Goal: Task Accomplishment & Management: Complete application form

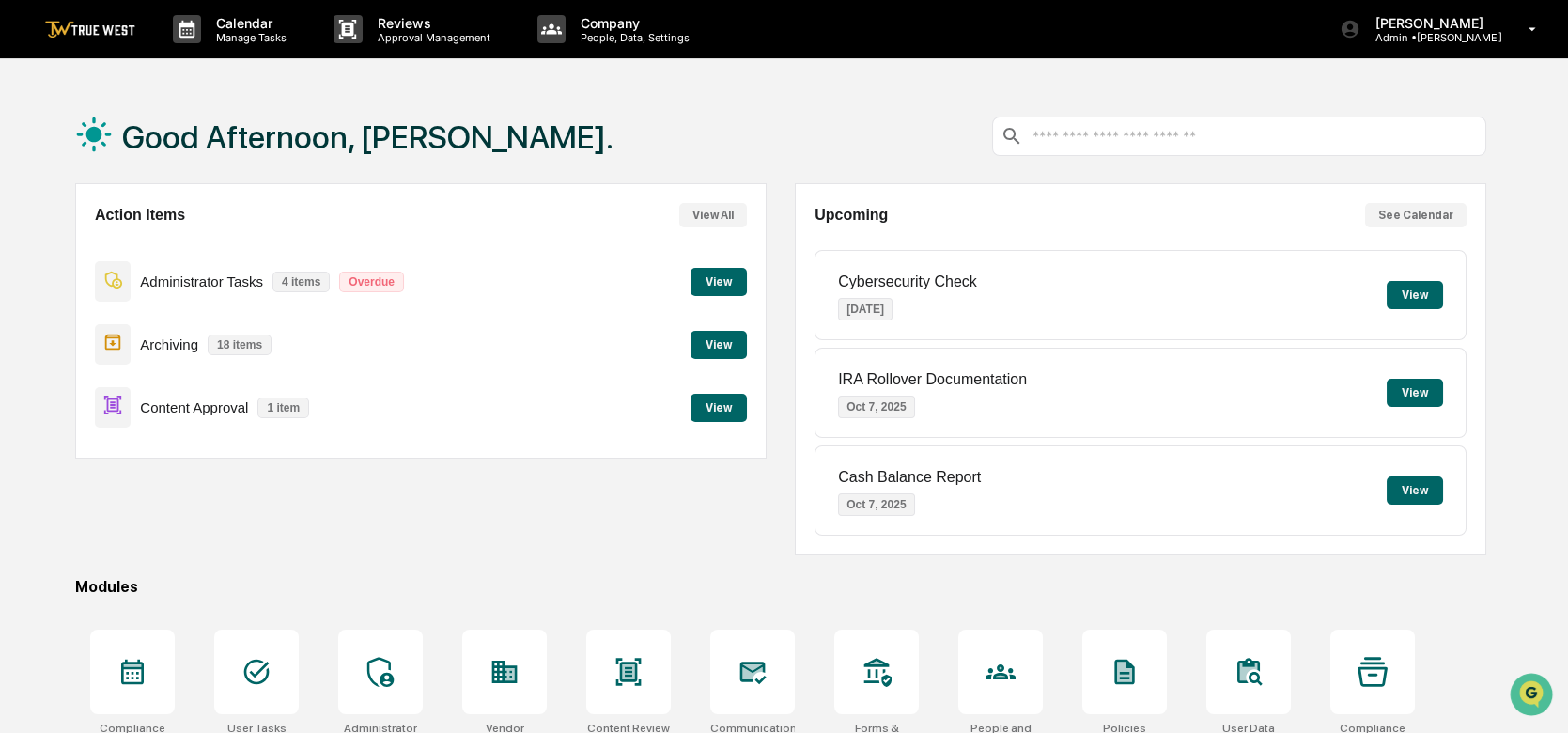
click at [711, 415] on button "View" at bounding box center [718, 408] width 56 height 28
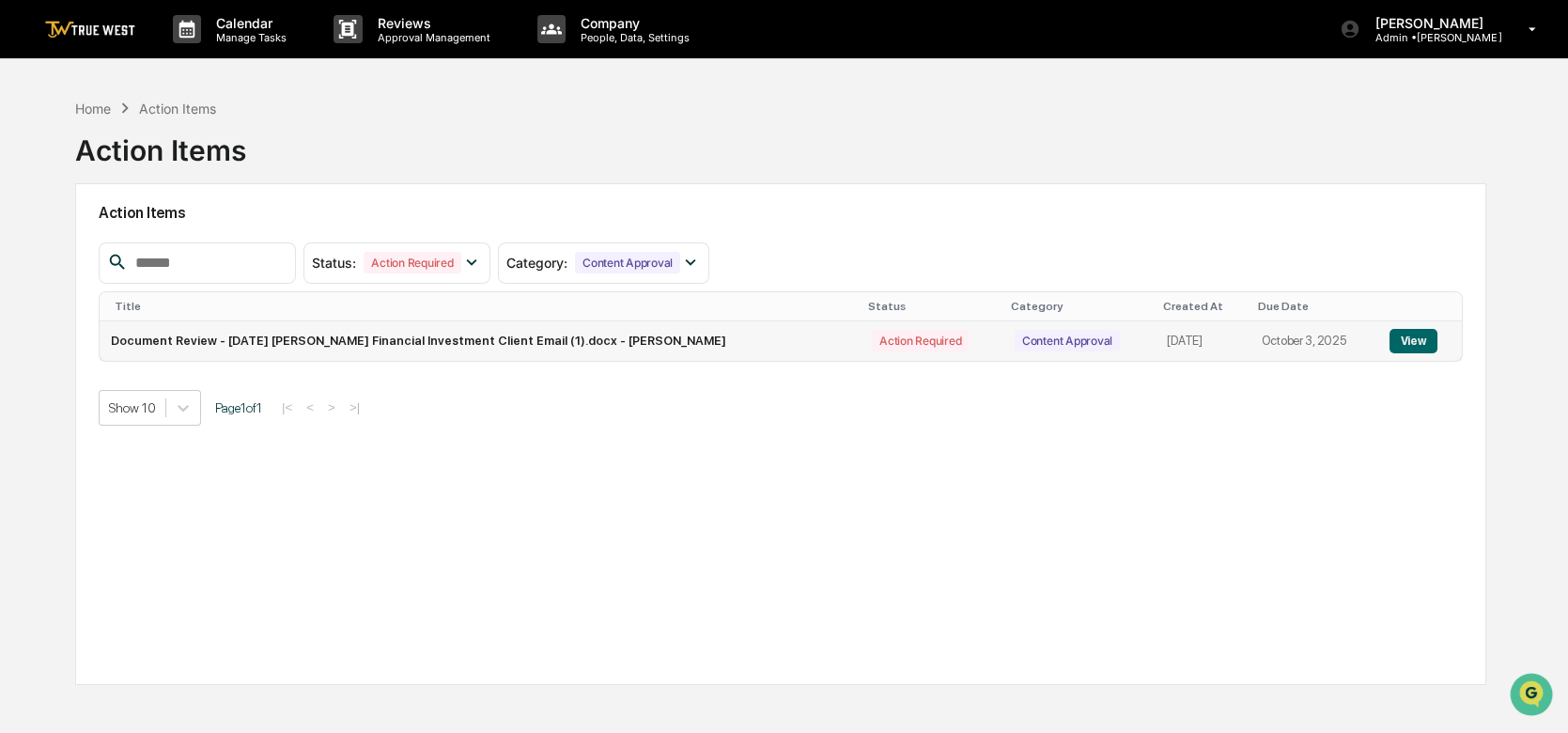
click at [1411, 336] on button "View" at bounding box center [1413, 341] width 48 height 25
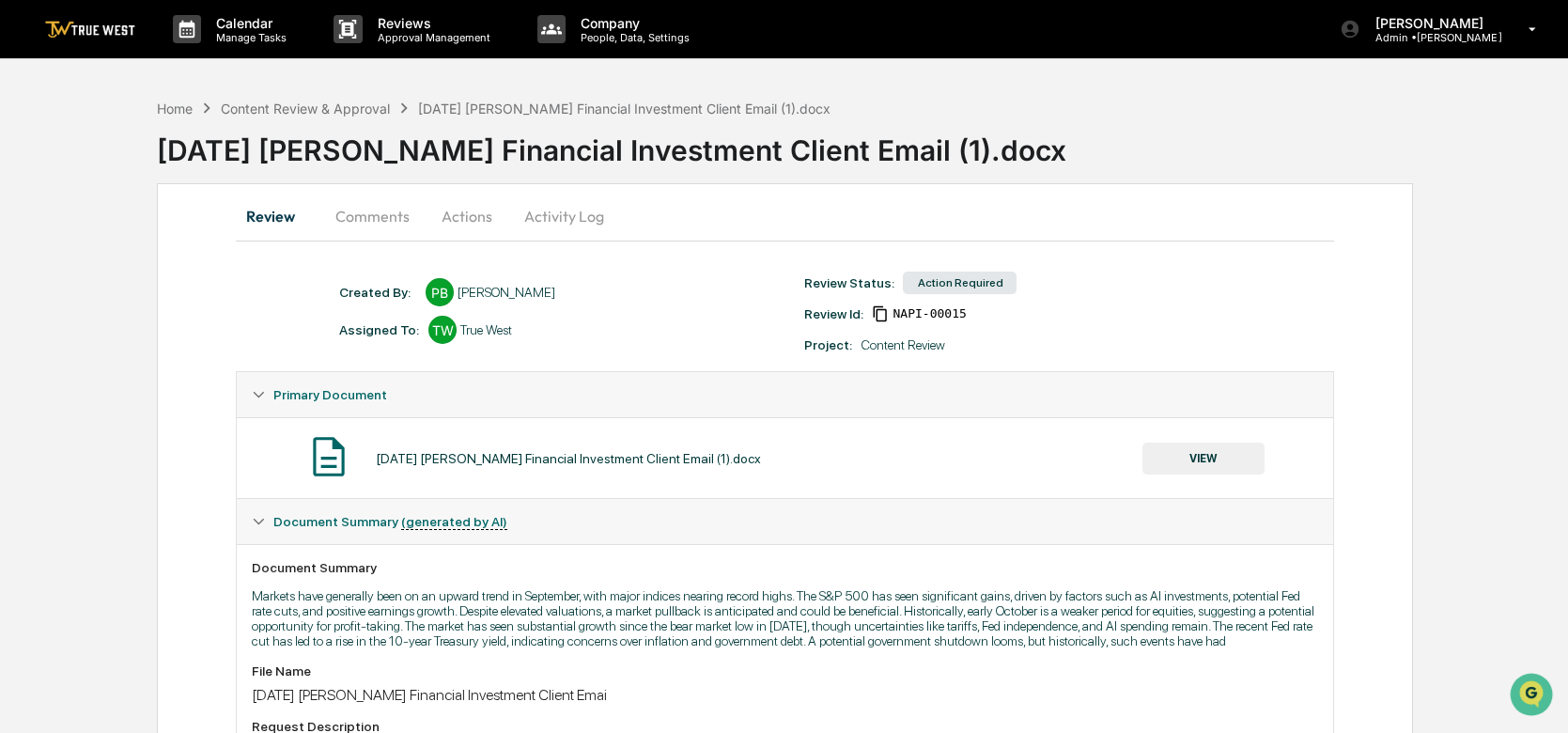
click at [1209, 461] on button "VIEW" at bounding box center [1204, 458] width 122 height 32
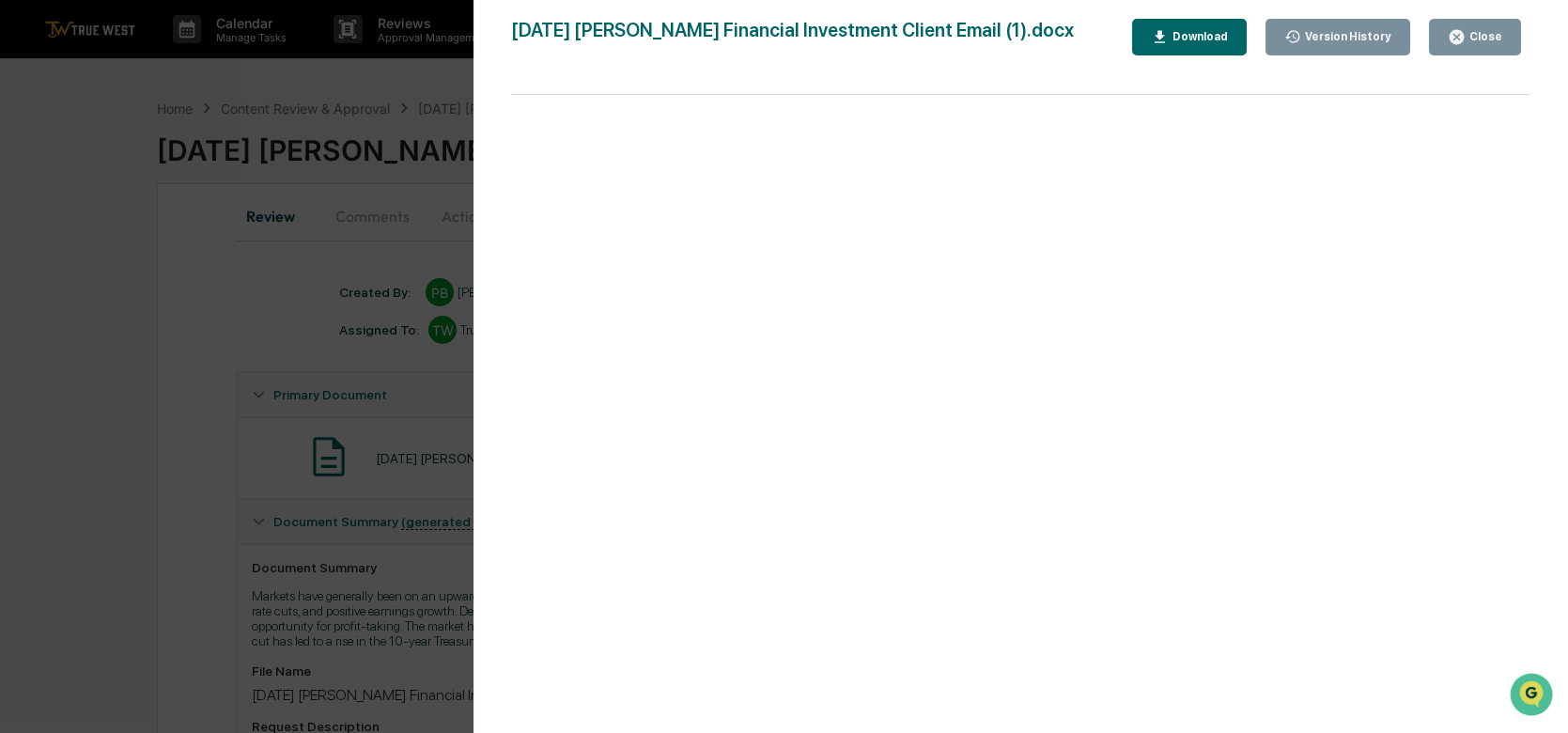
click at [1471, 33] on div "Close" at bounding box center [1484, 36] width 36 height 13
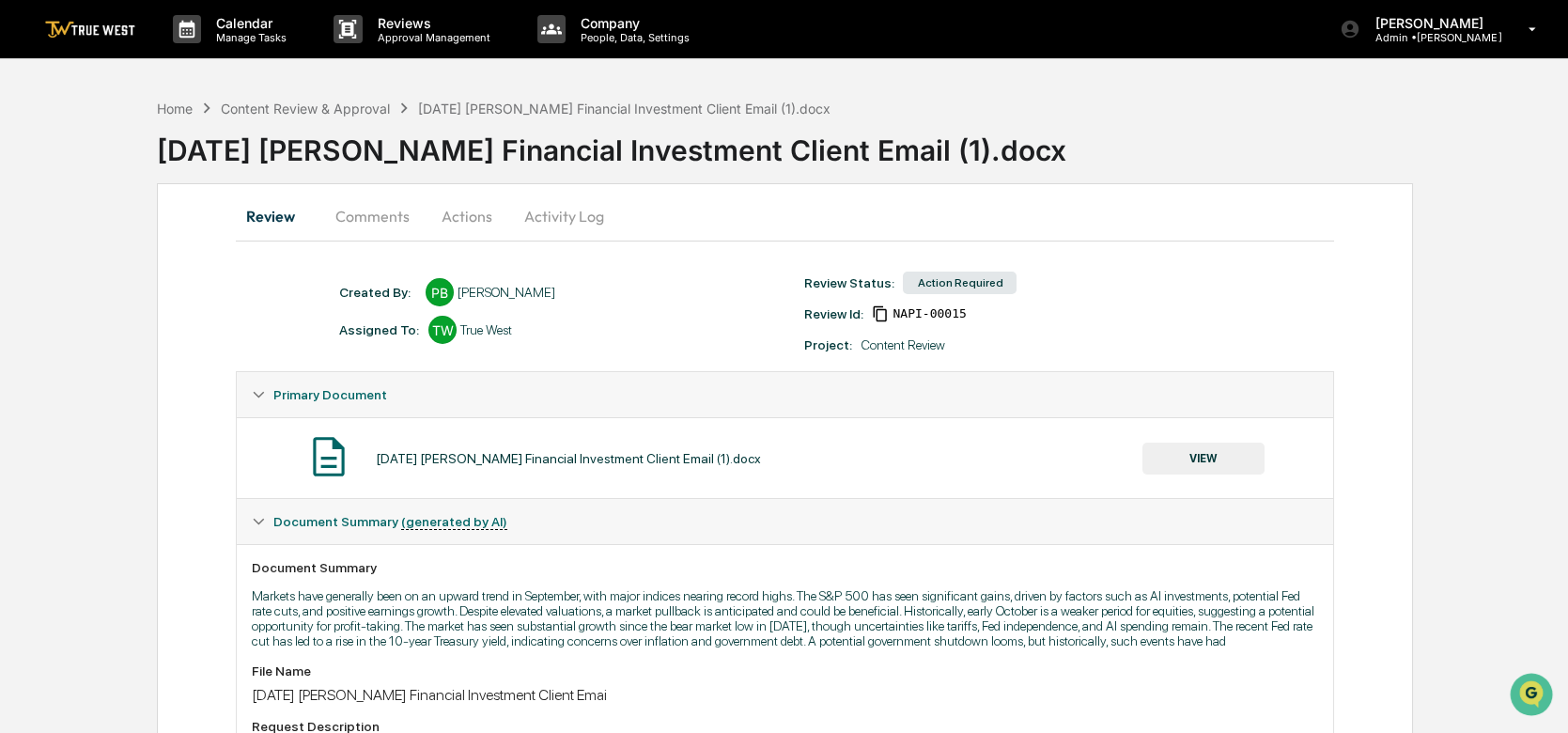
click at [380, 213] on button "Comments" at bounding box center [372, 216] width 104 height 45
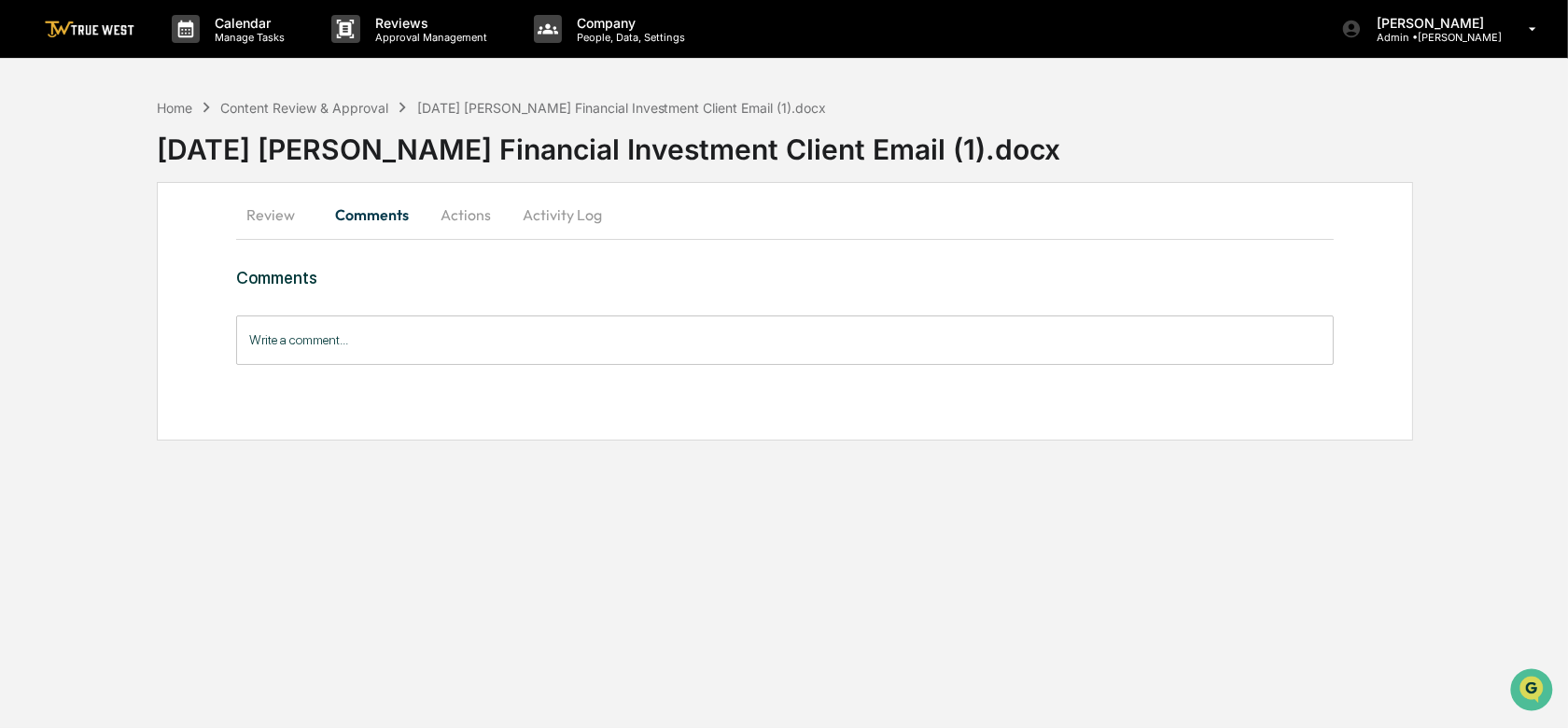
click at [386, 330] on input "Write a comment..." at bounding box center [785, 340] width 1098 height 50
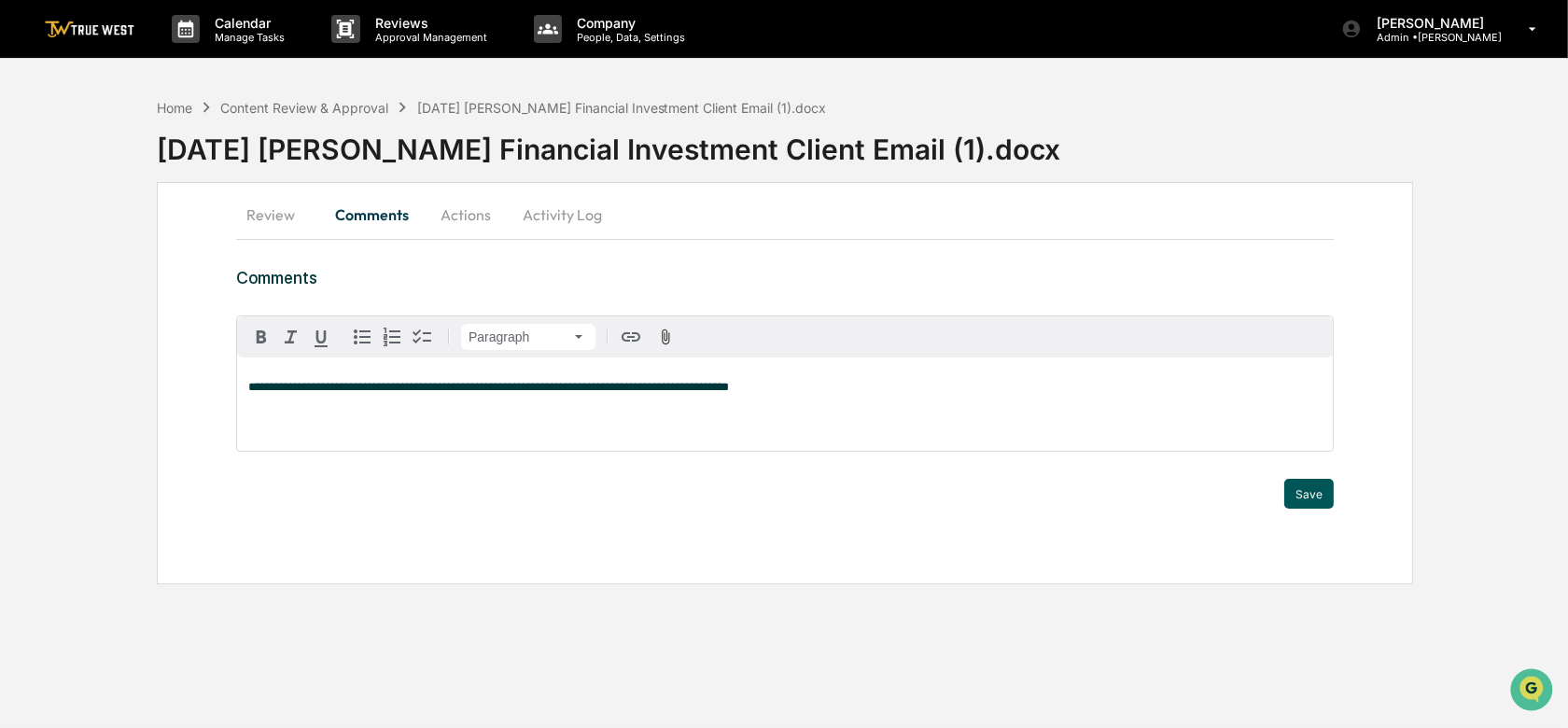
click at [1310, 487] on button "Save" at bounding box center [1309, 494] width 50 height 30
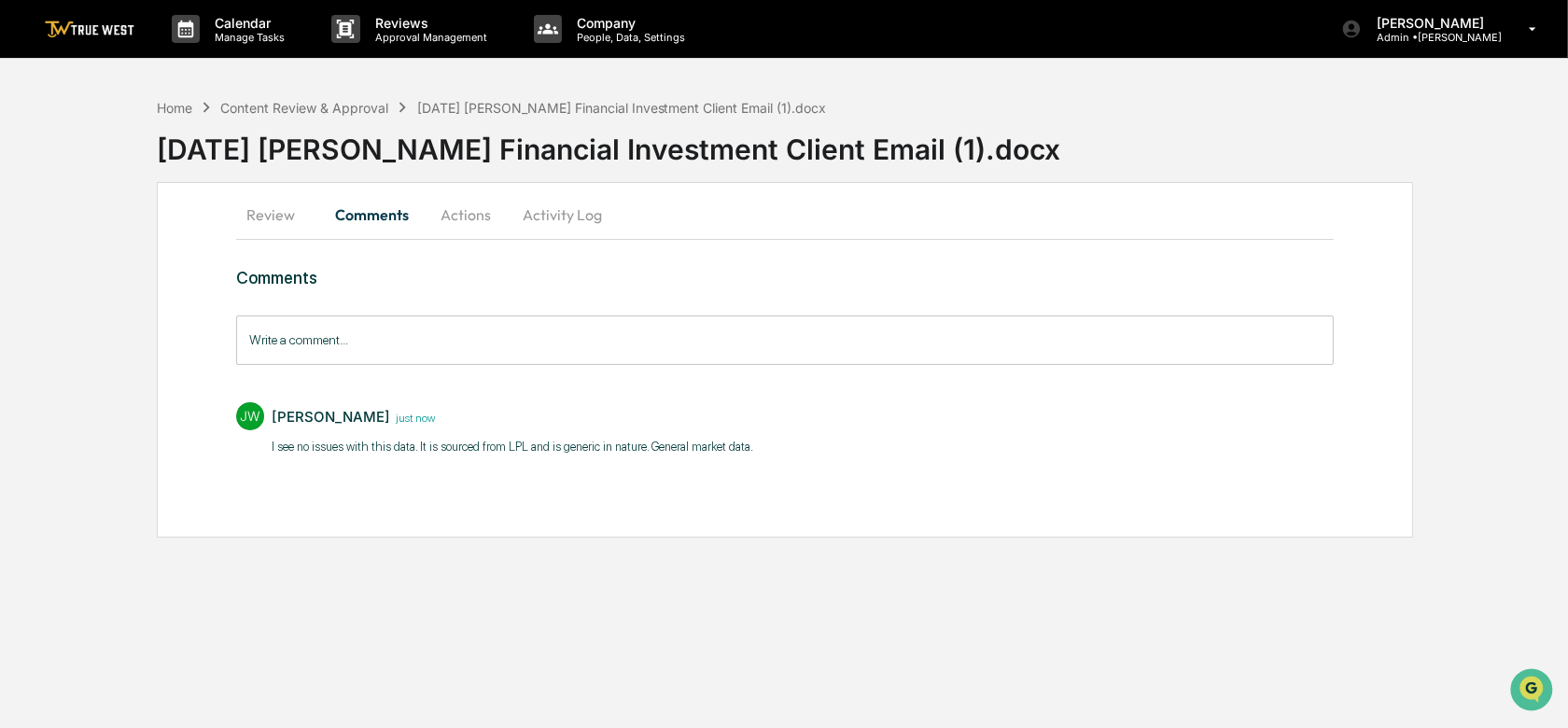
click at [467, 211] on button "Actions" at bounding box center [466, 215] width 84 height 45
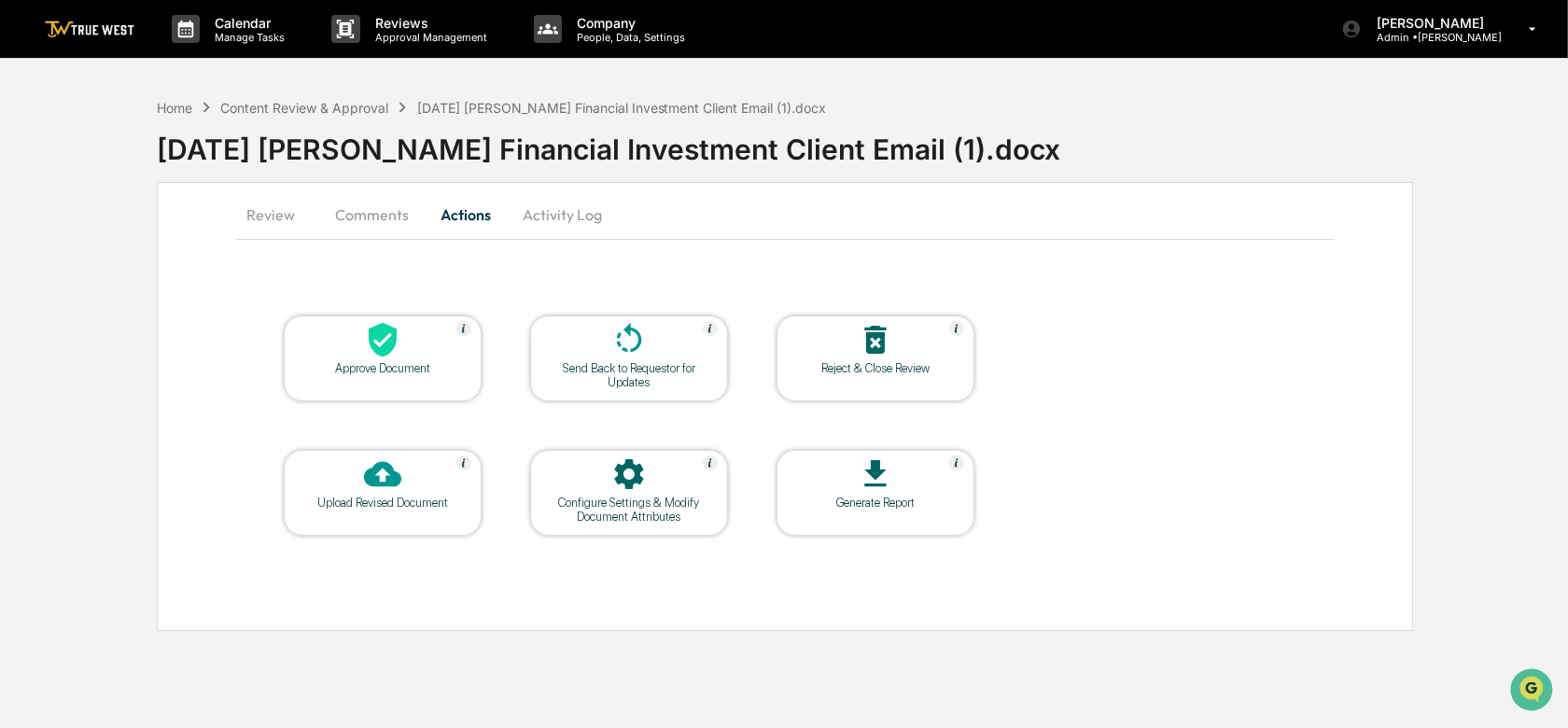
click at [397, 351] on icon at bounding box center [383, 340] width 37 height 37
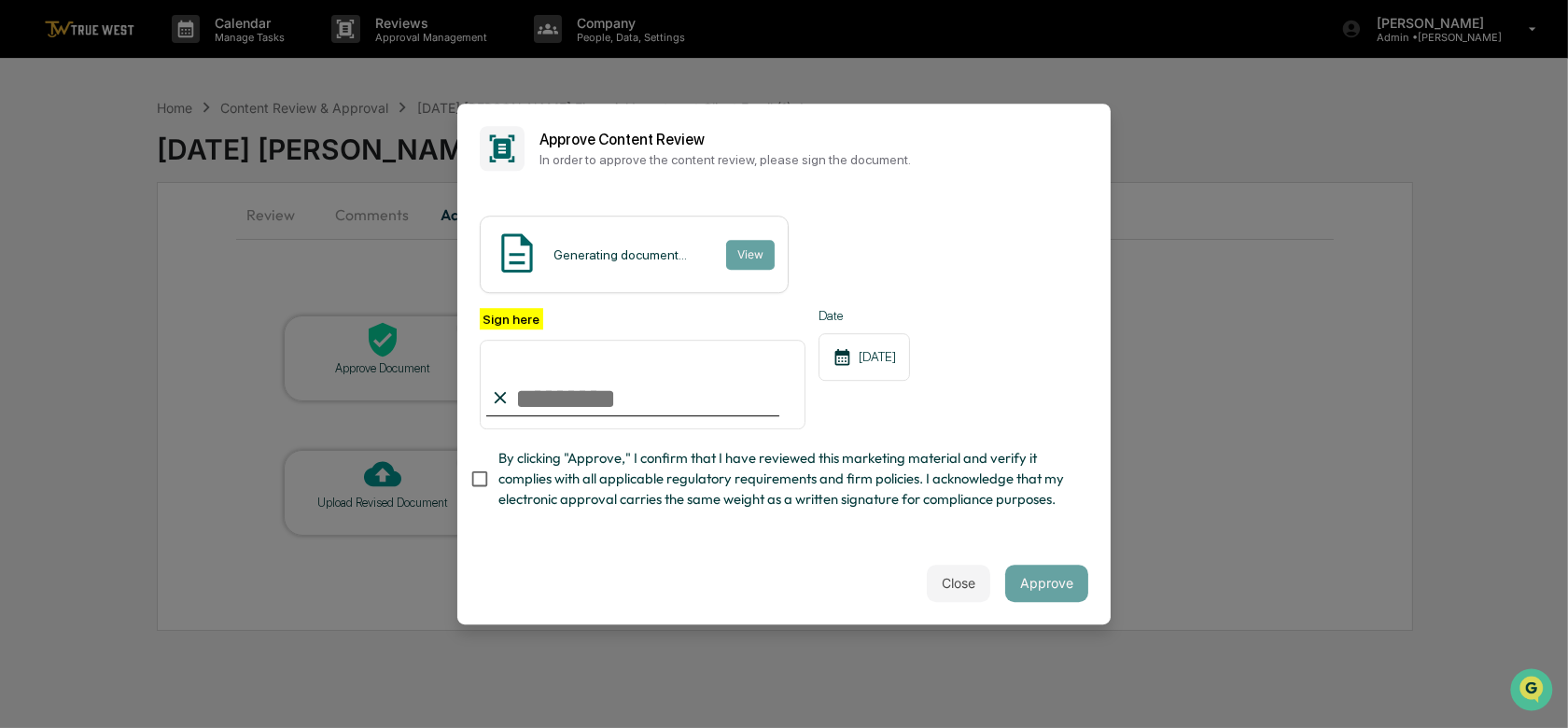
click at [606, 375] on input "Sign here" at bounding box center [642, 384] width 326 height 90
type input "**********"
click at [644, 384] on input "**********" at bounding box center [642, 384] width 326 height 90
click at [906, 345] on div "[DATE]" at bounding box center [865, 356] width 92 height 48
click at [957, 595] on button "Close" at bounding box center [959, 584] width 63 height 37
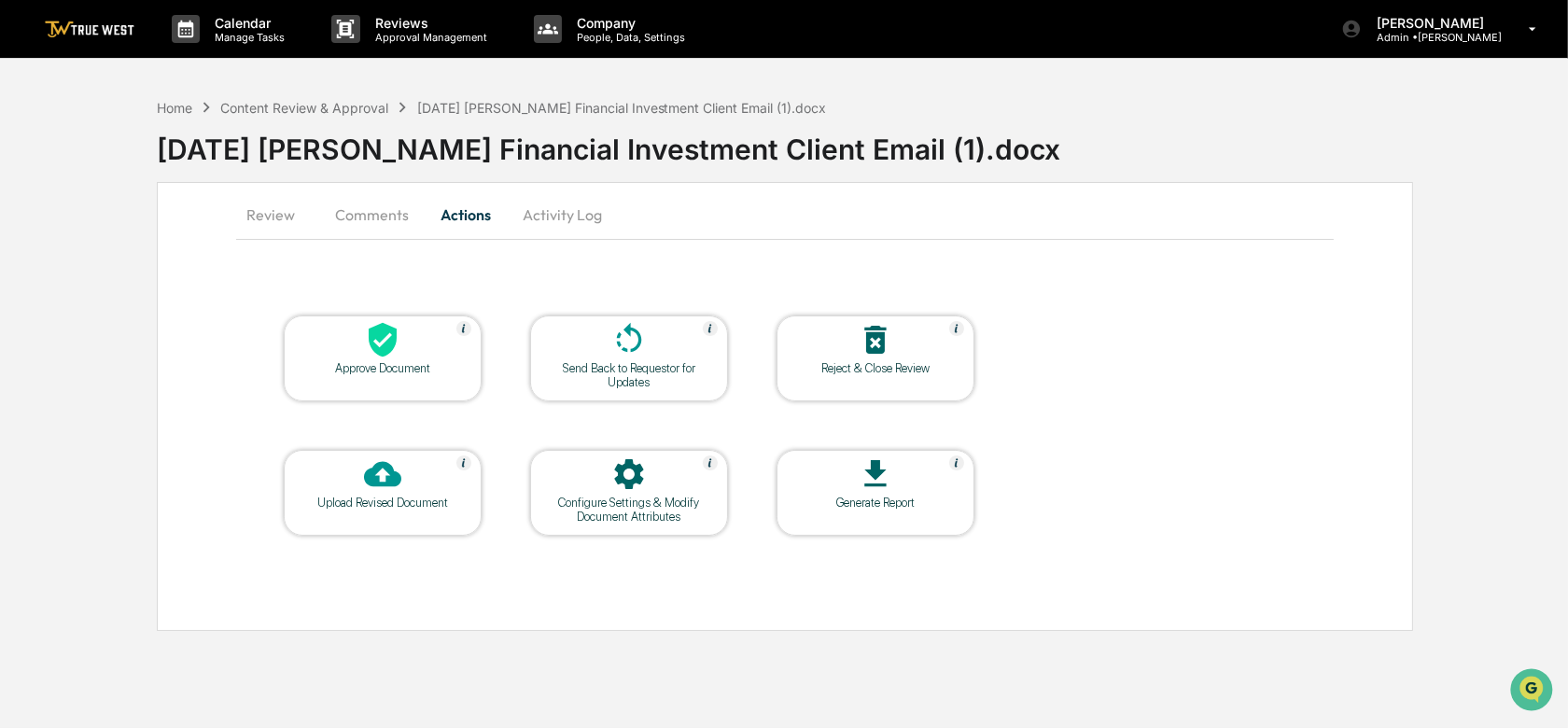
click at [394, 355] on icon at bounding box center [383, 340] width 37 height 37
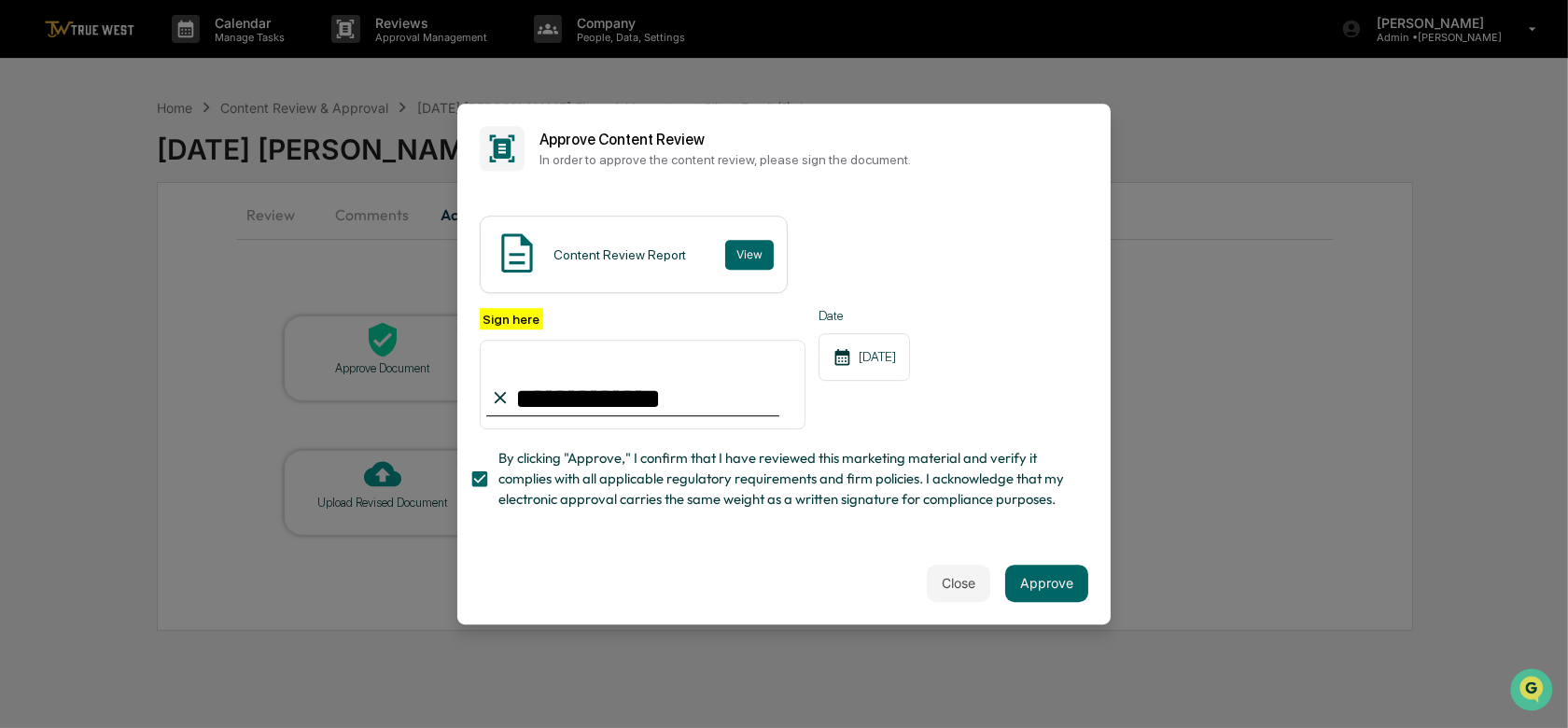
click at [675, 372] on input "**********" at bounding box center [642, 384] width 326 height 90
click at [1042, 598] on button "Approve" at bounding box center [1047, 584] width 83 height 37
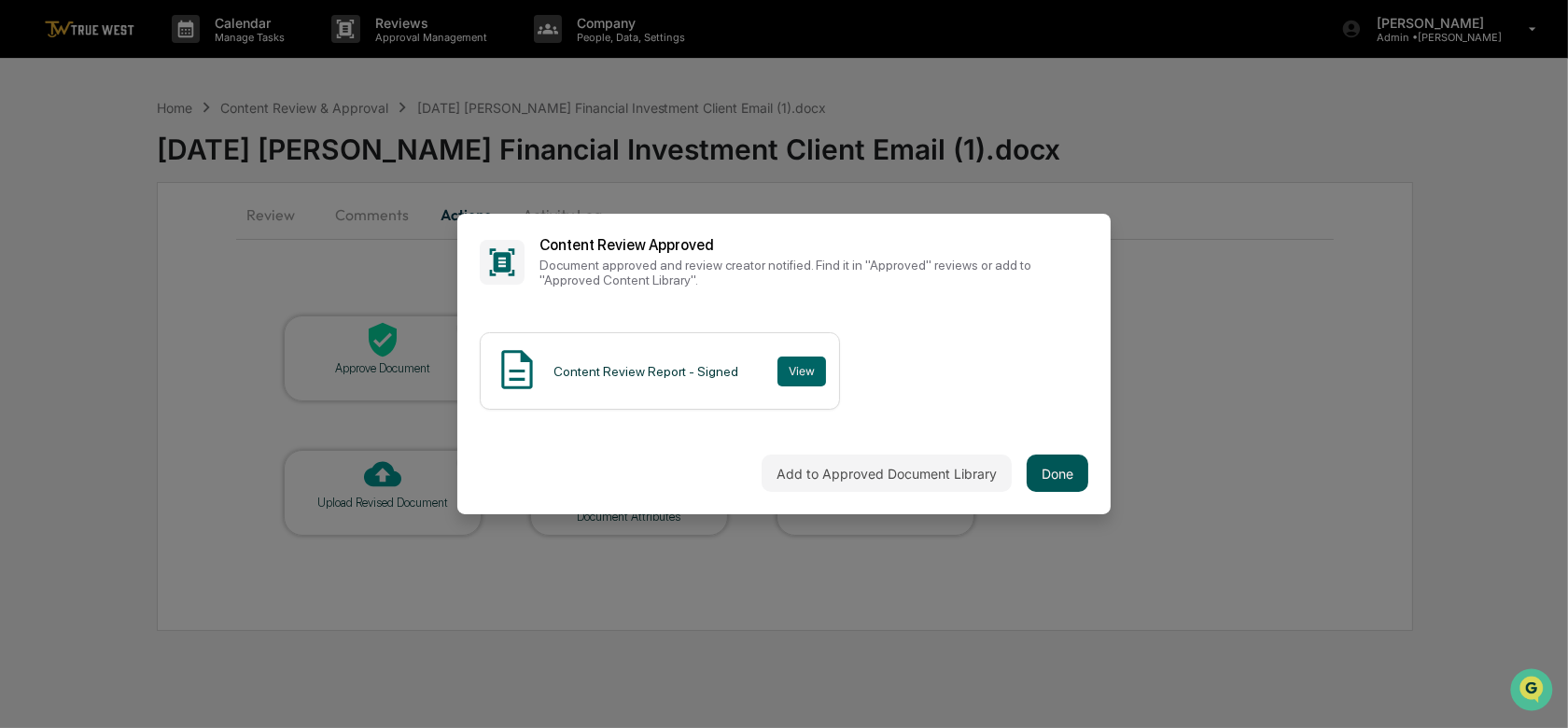
click at [1050, 467] on button "Done" at bounding box center [1057, 473] width 62 height 37
